Goal: Find specific page/section: Find specific page/section

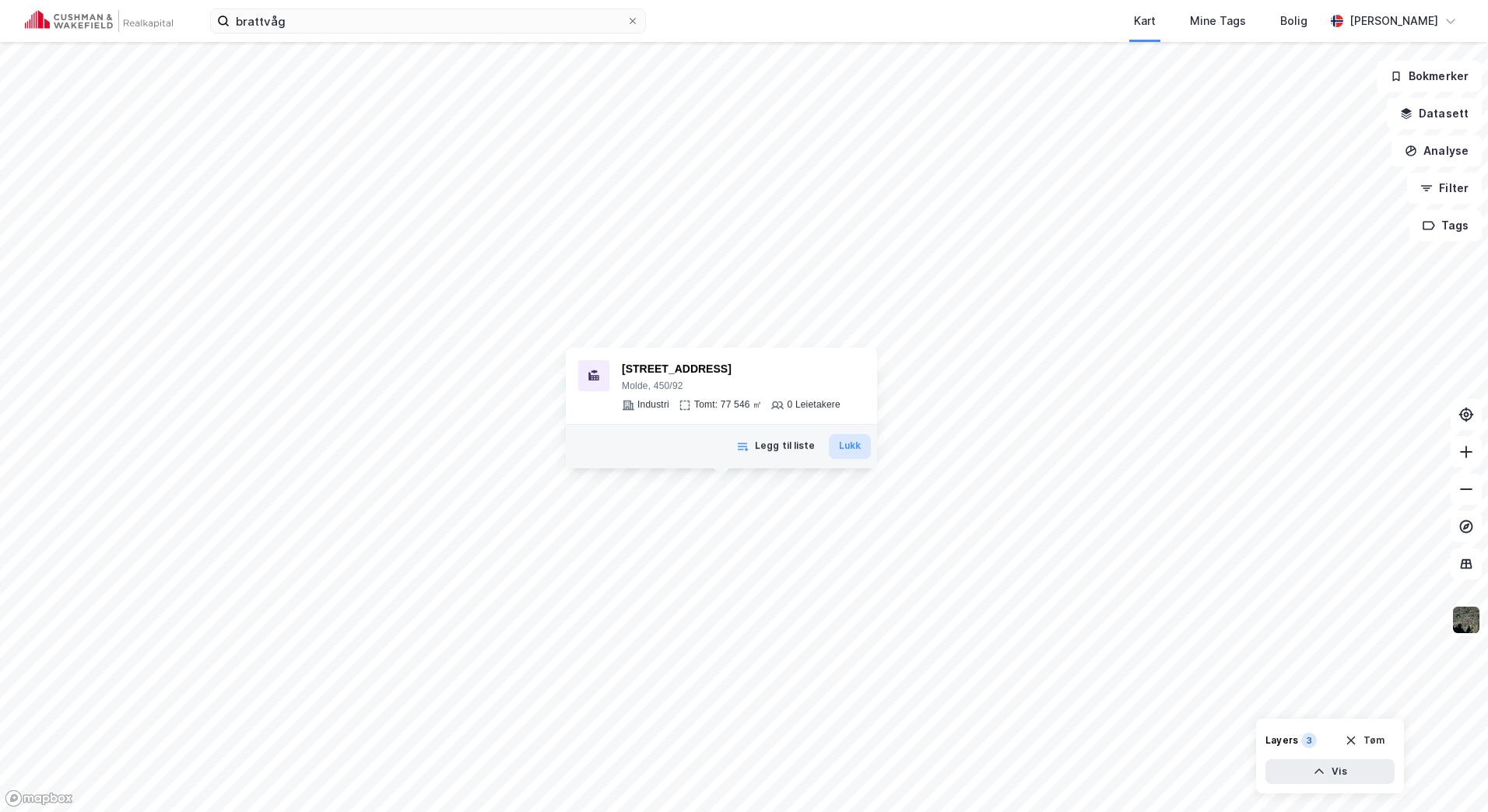
click at [837, 449] on button "Lukk" at bounding box center [850, 446] width 42 height 24
